Goal: Obtain resource: Download file/media

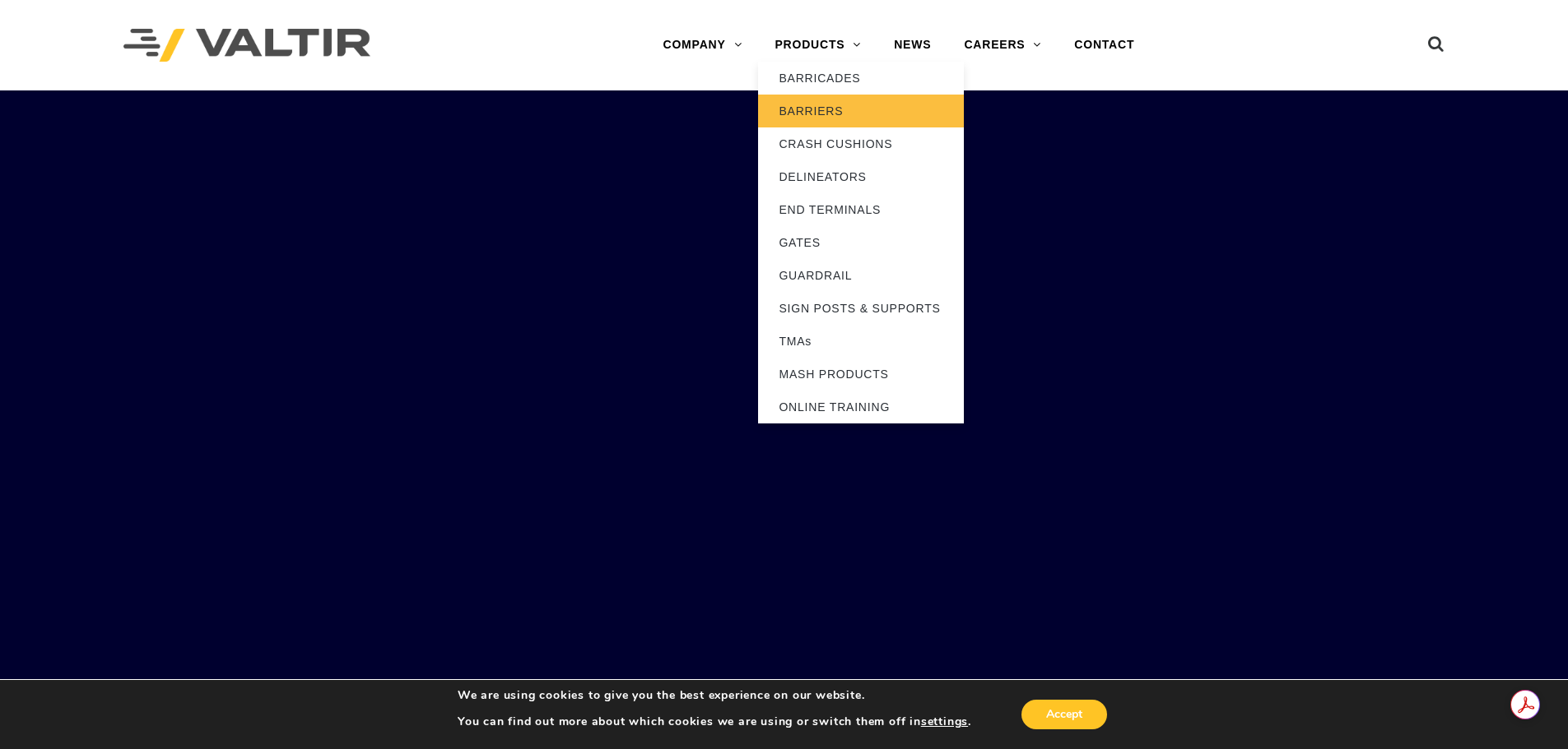
click at [829, 102] on link "BARRIERS" at bounding box center [860, 111] width 206 height 32
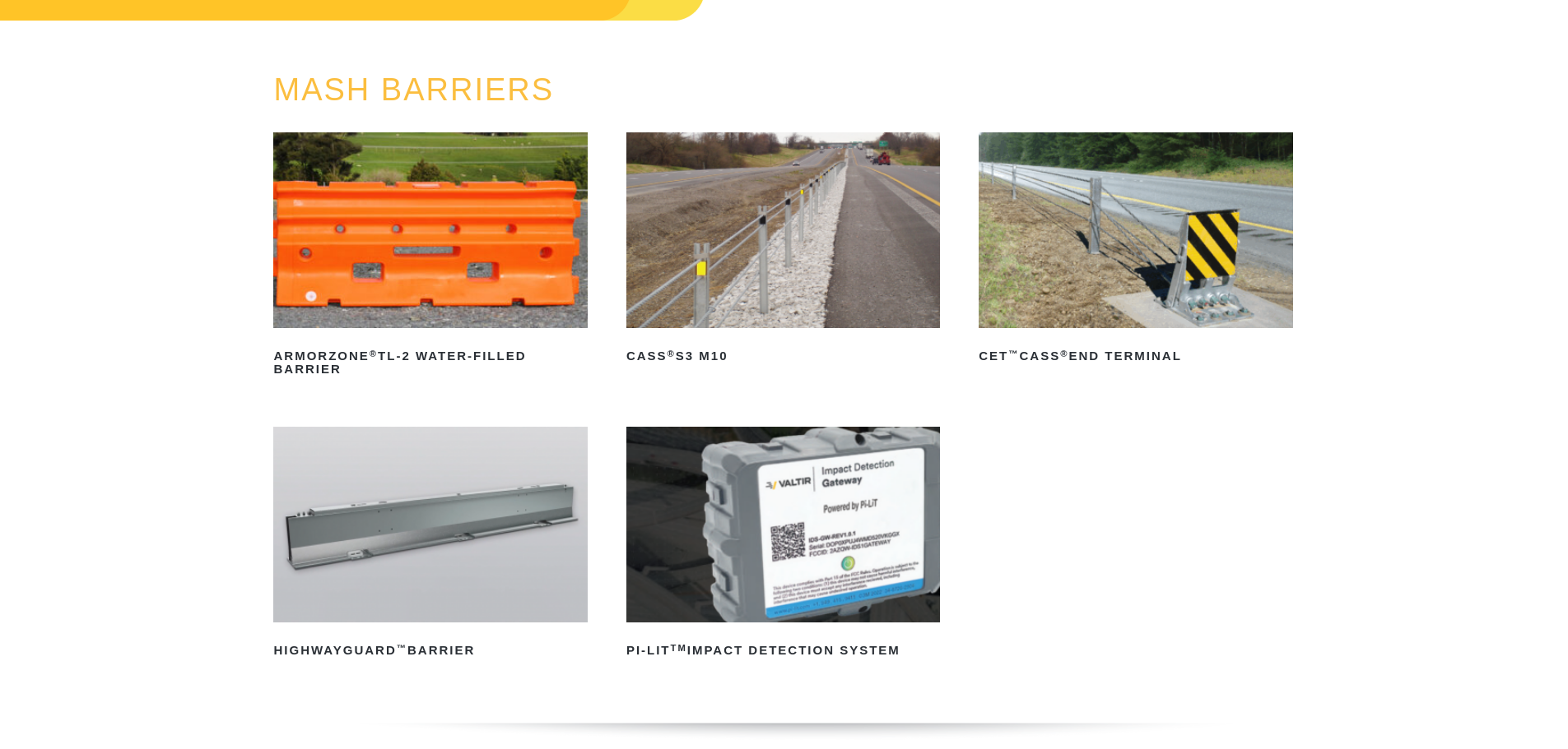
scroll to position [164, 0]
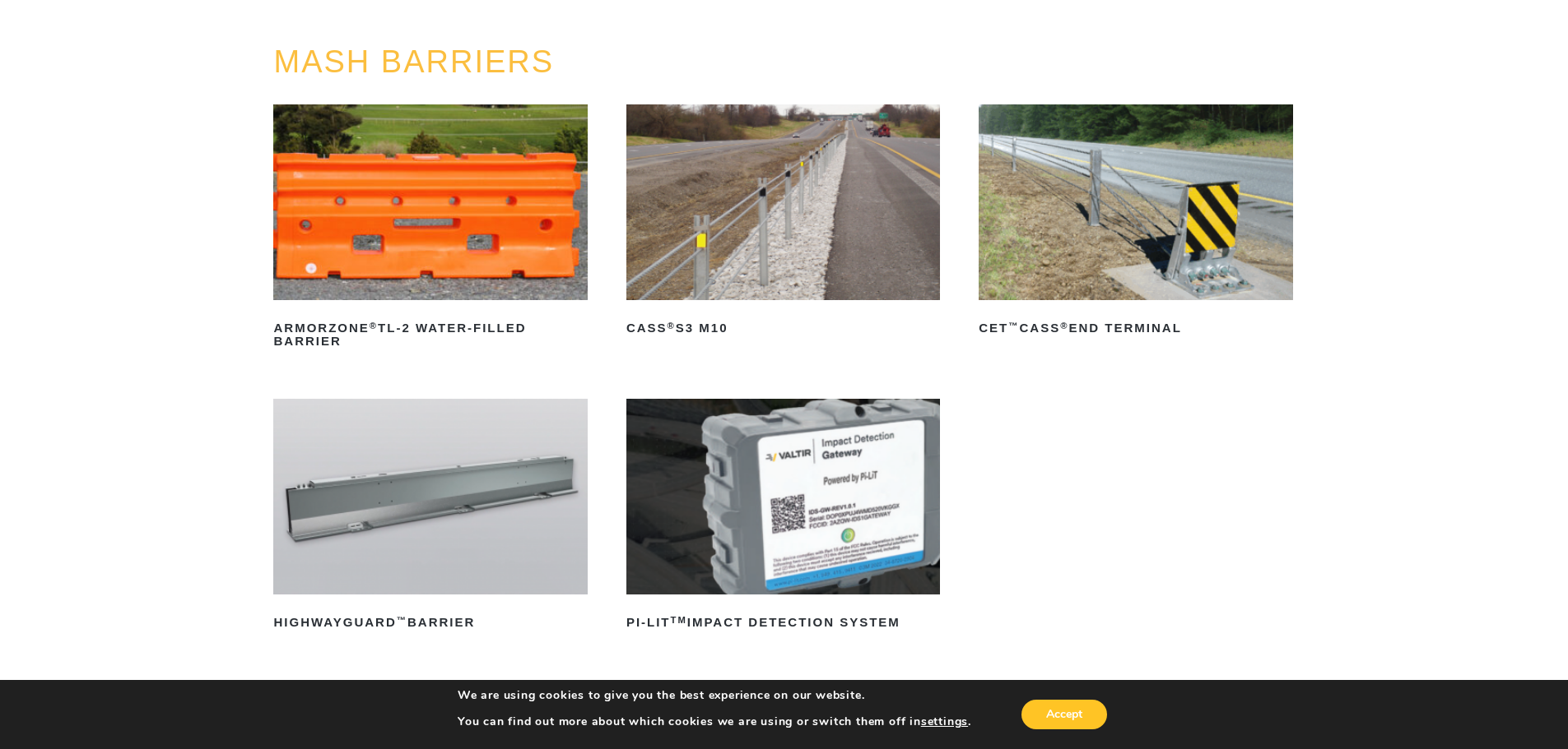
click at [522, 473] on img at bounding box center [430, 497] width 313 height 196
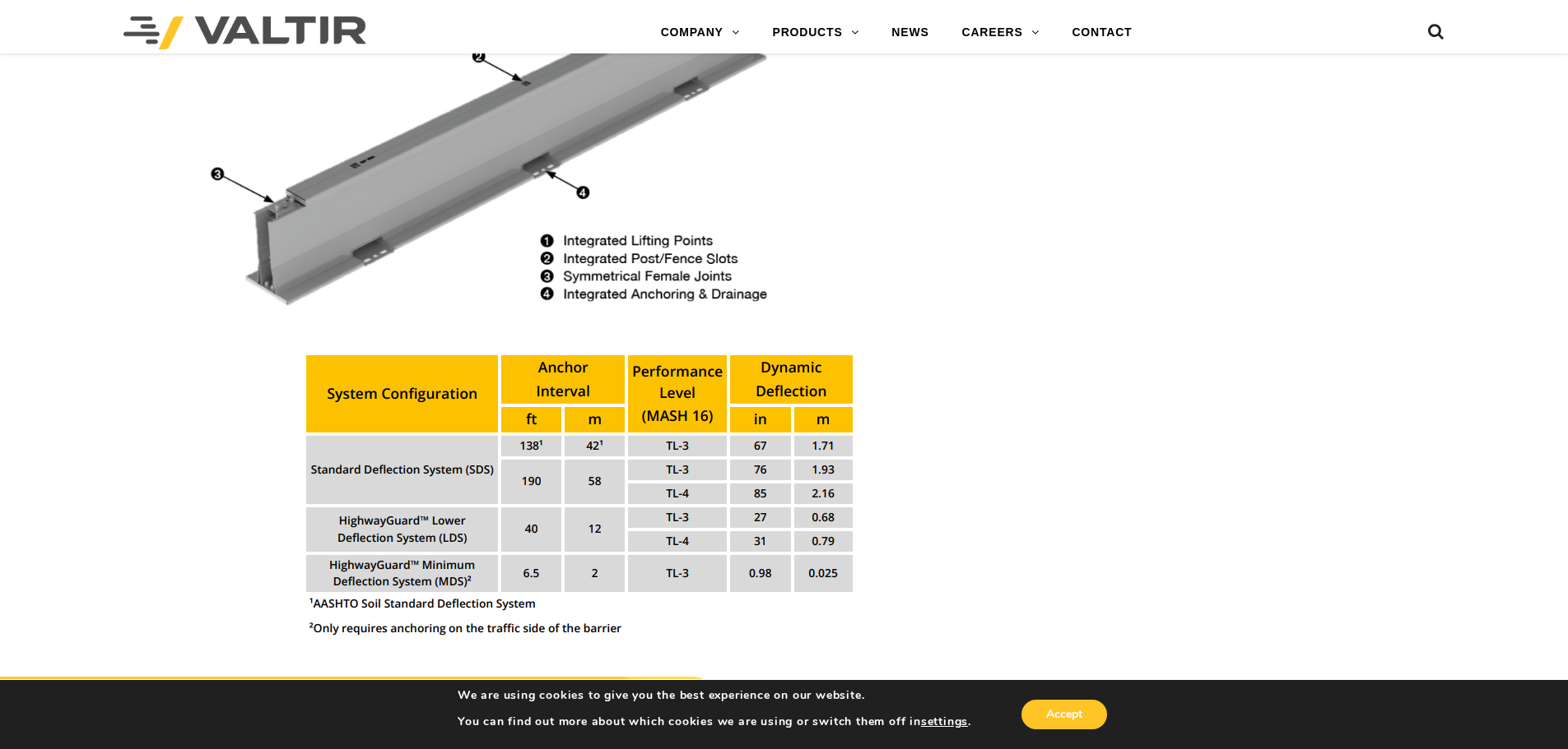
scroll to position [2139, 0]
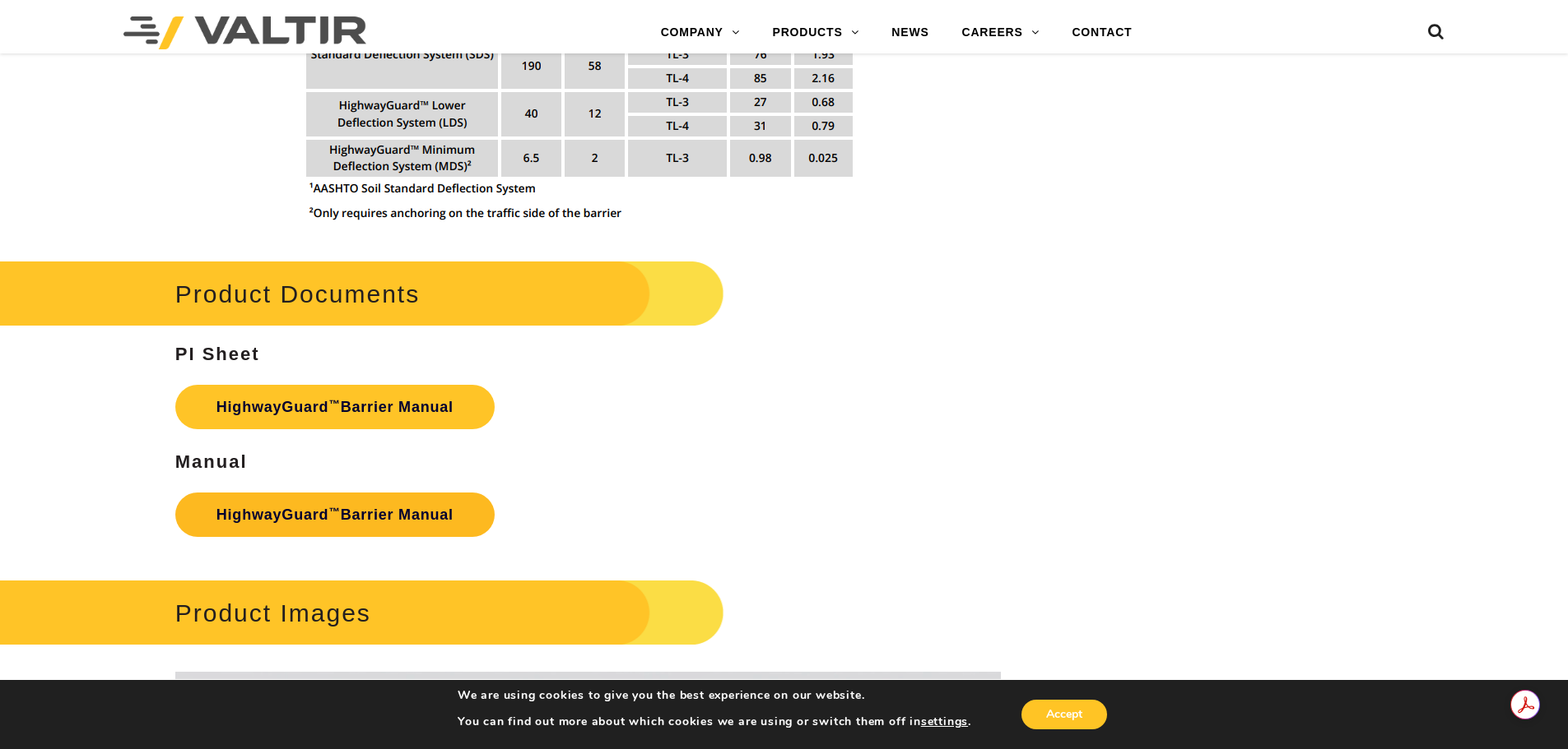
click at [358, 512] on link "HighwayGuard ™ Barrier Manual" at bounding box center [334, 514] width 319 height 44
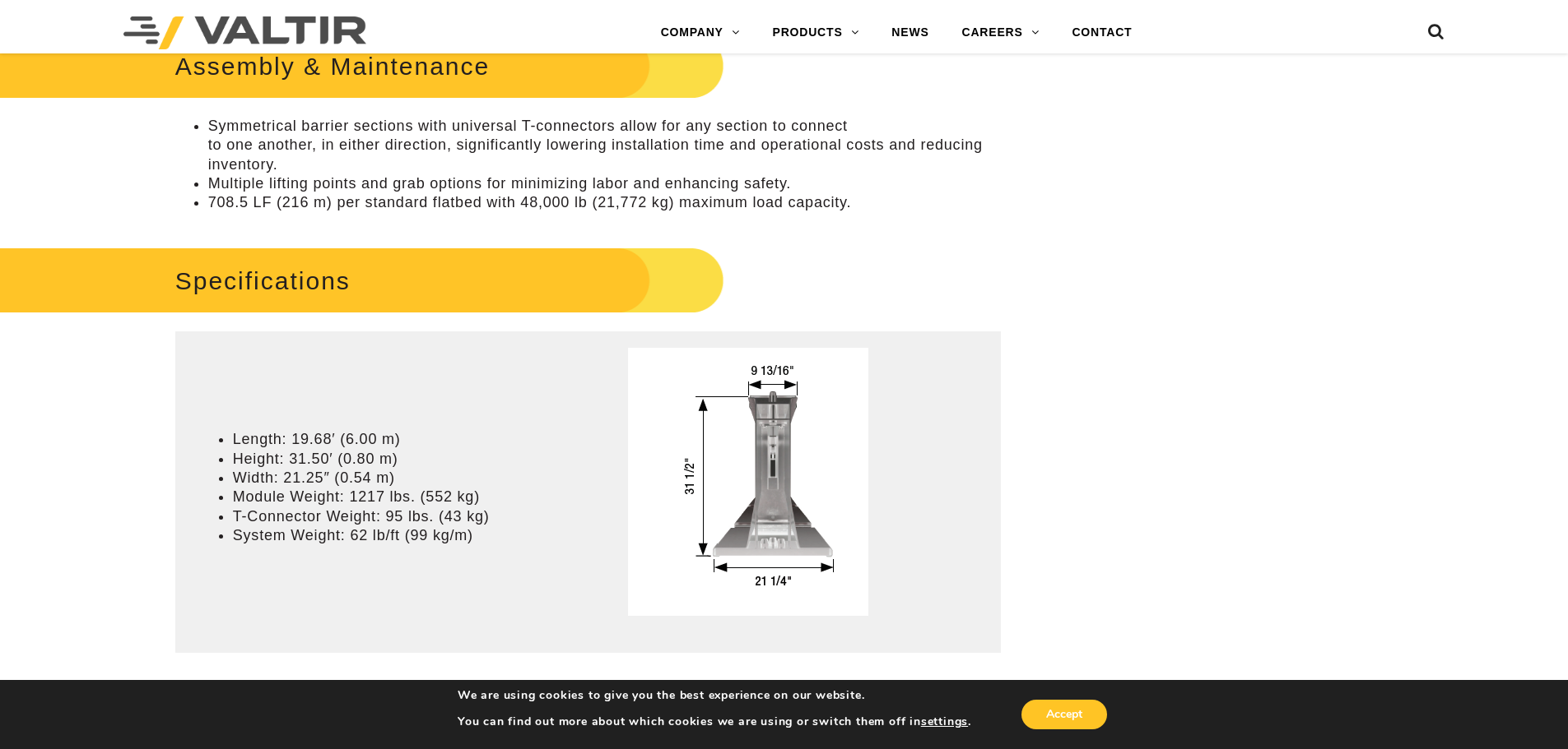
scroll to position [987, 0]
